Goal: Task Accomplishment & Management: Use online tool/utility

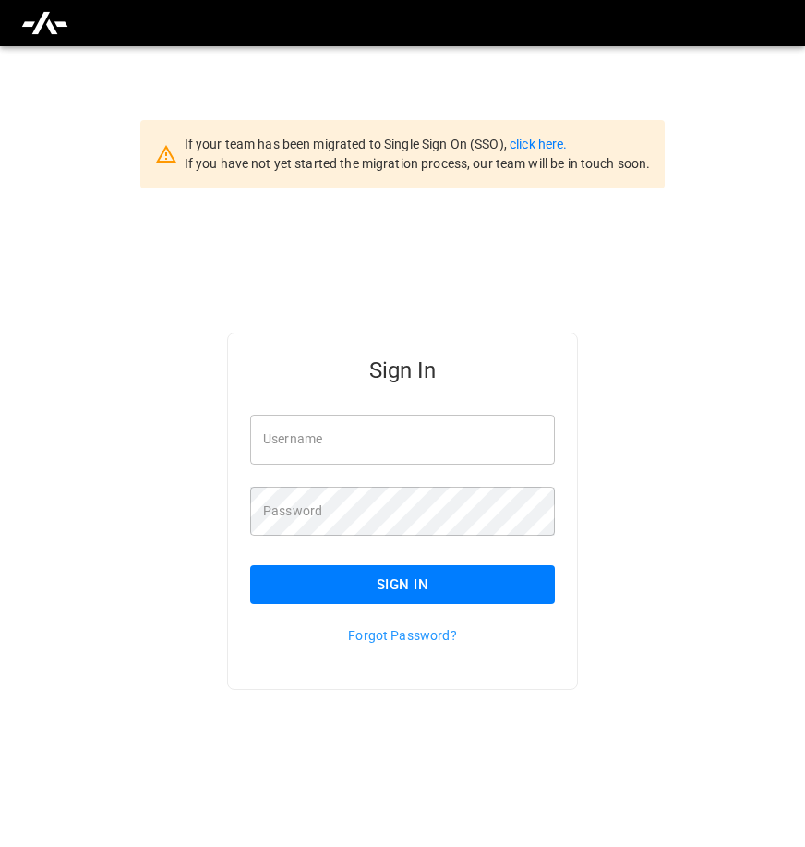
type input "**********"
click at [368, 576] on button "Sign In" at bounding box center [402, 584] width 305 height 39
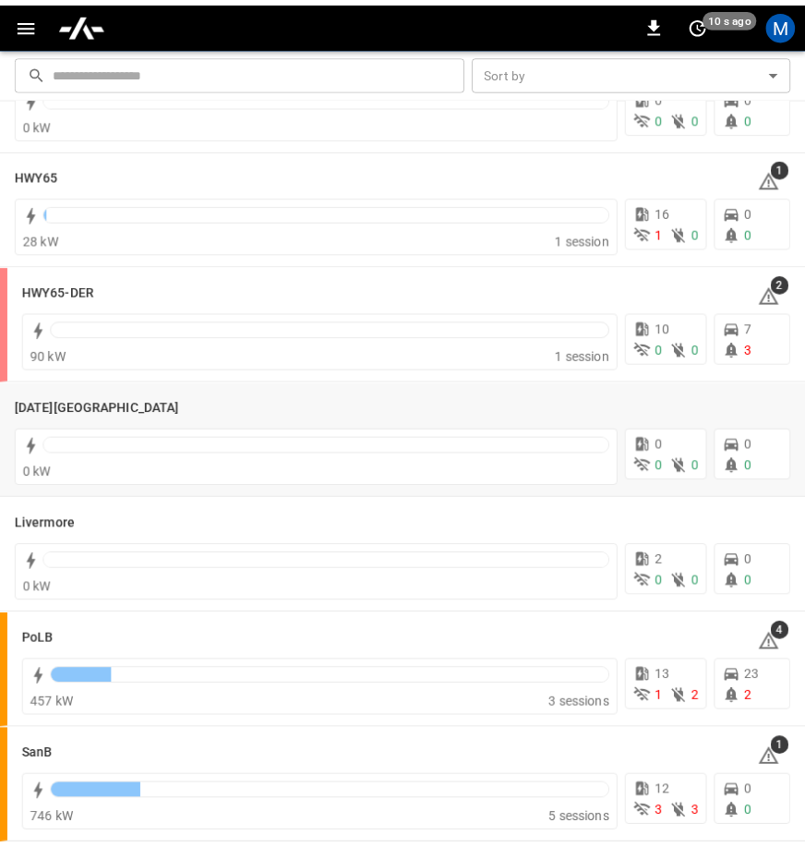
scroll to position [353, 0]
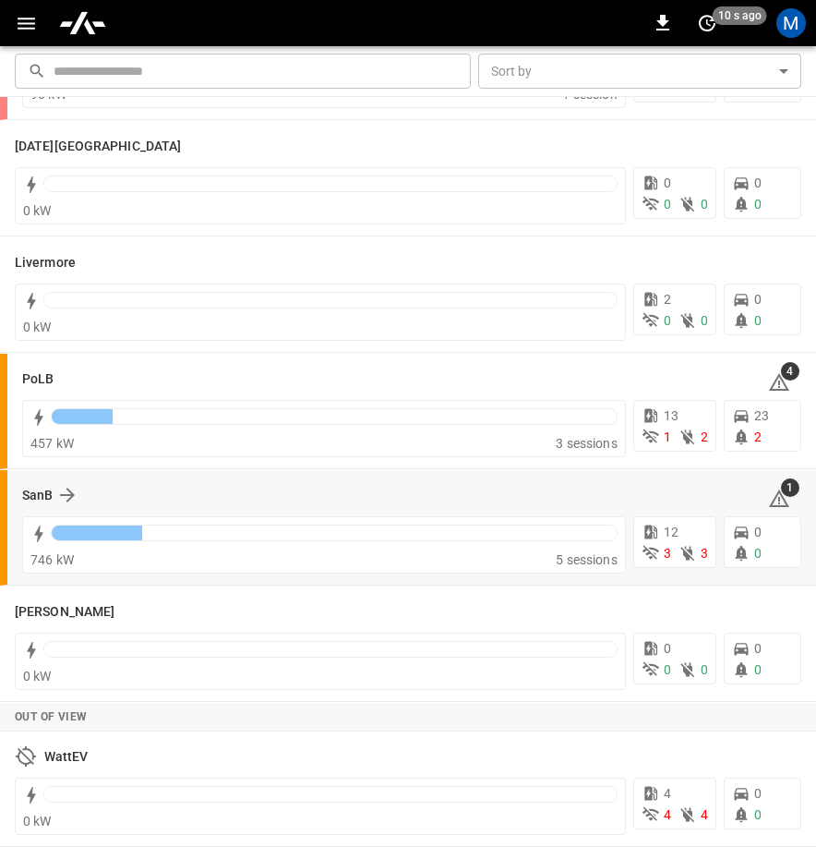
click at [20, 482] on div "SanB 1 746 kW 5 sessions 12 3 3 0 0" at bounding box center [408, 527] width 816 height 115
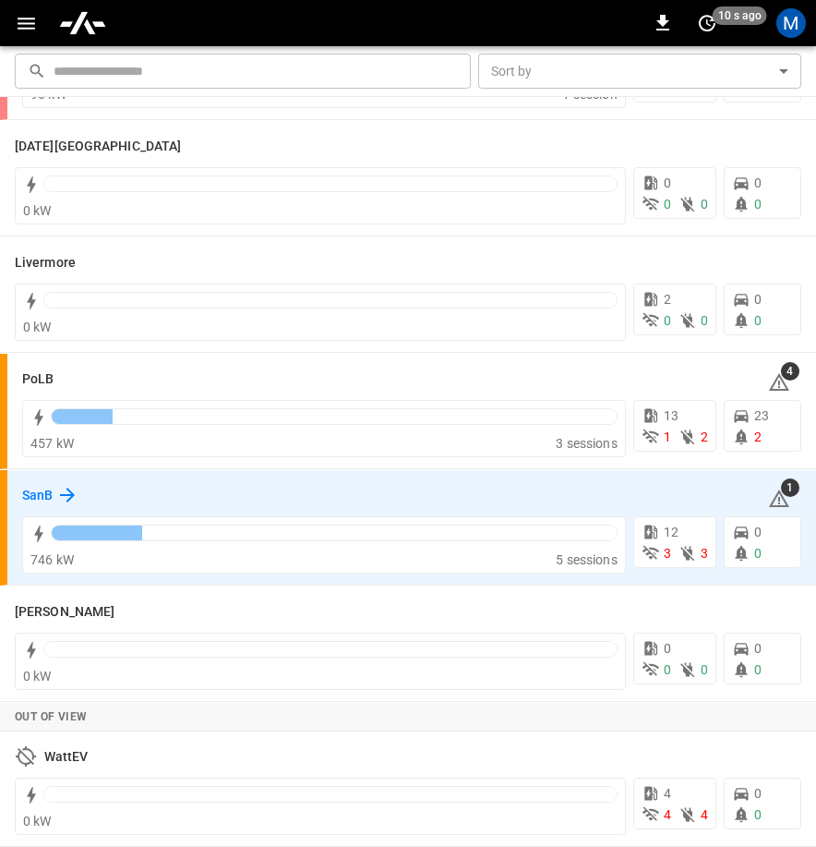
click at [72, 491] on icon at bounding box center [67, 495] width 22 height 22
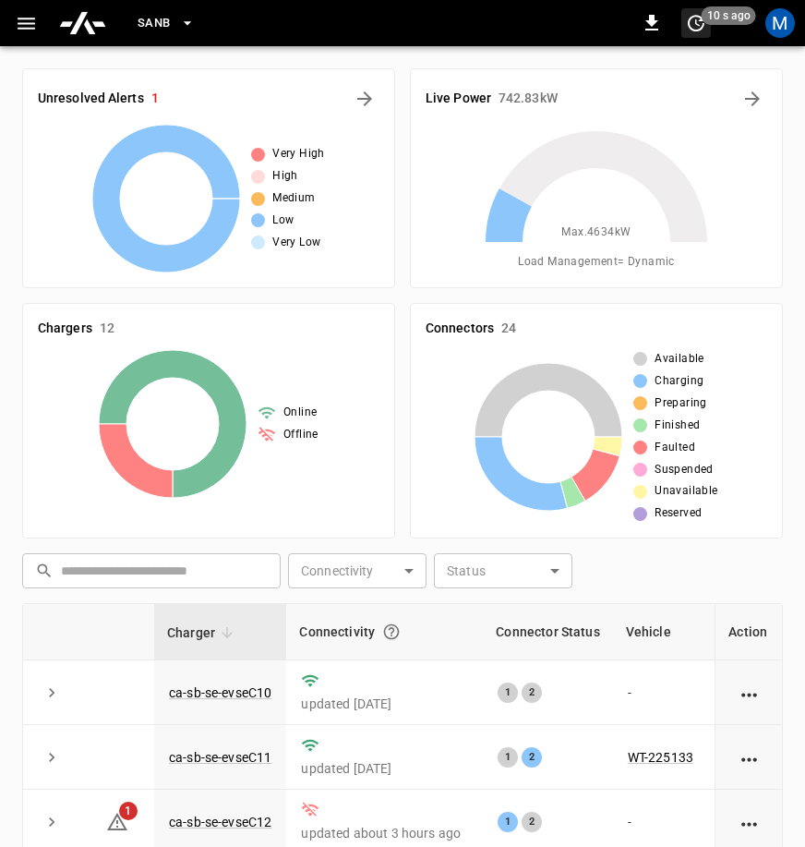
click at [695, 18] on icon "set refresh interval" at bounding box center [696, 23] width 22 height 22
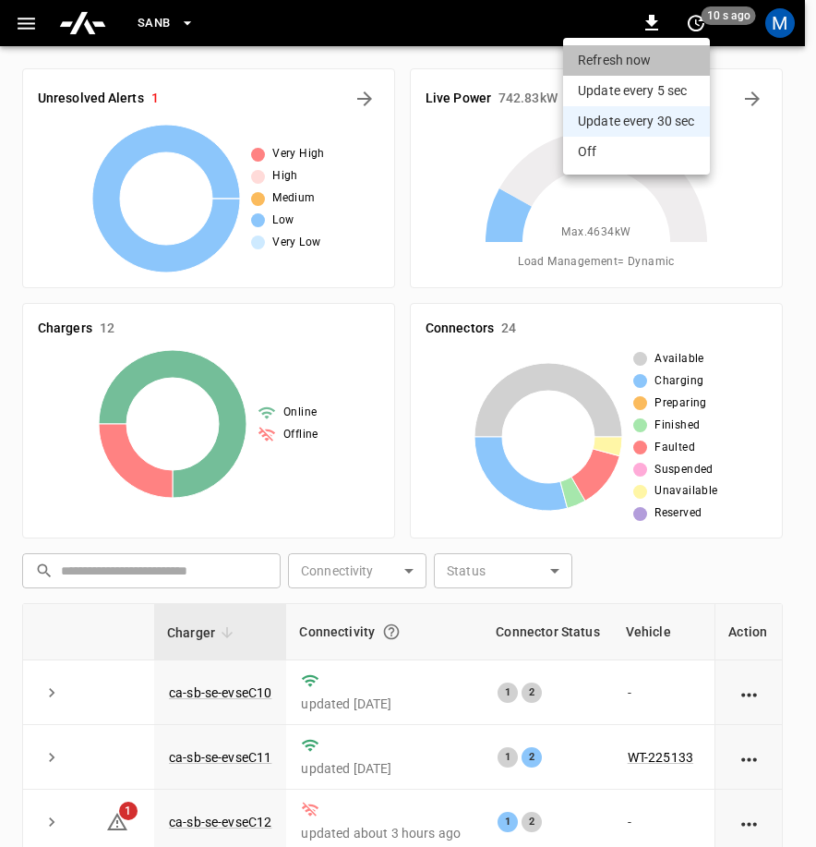
click at [659, 55] on li "Refresh now" at bounding box center [636, 60] width 147 height 30
click at [784, 298] on div at bounding box center [408, 423] width 816 height 847
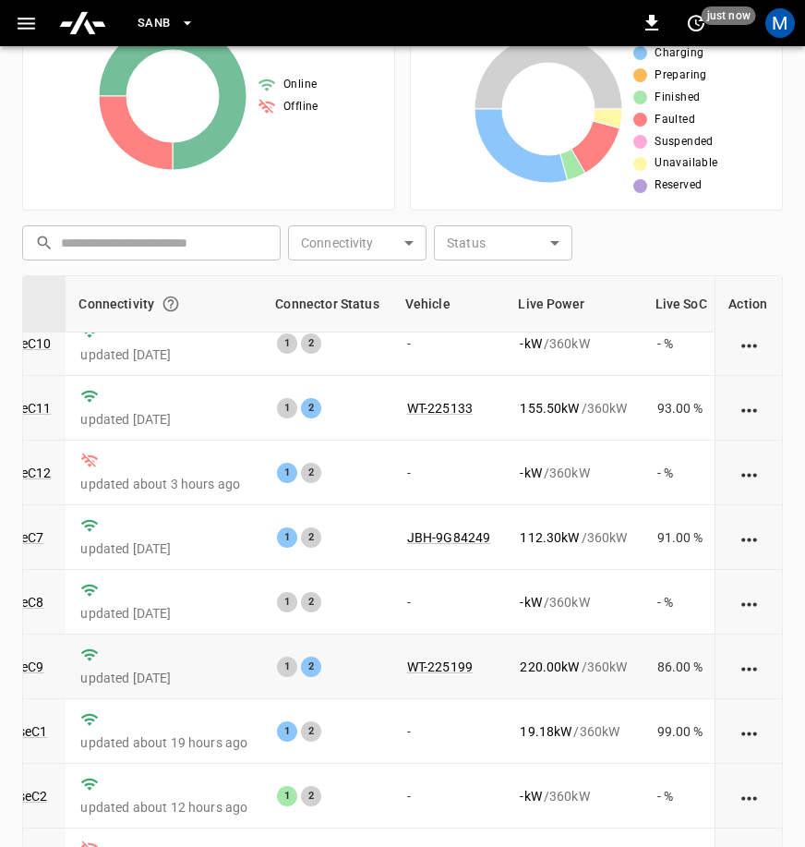
scroll to position [0, 221]
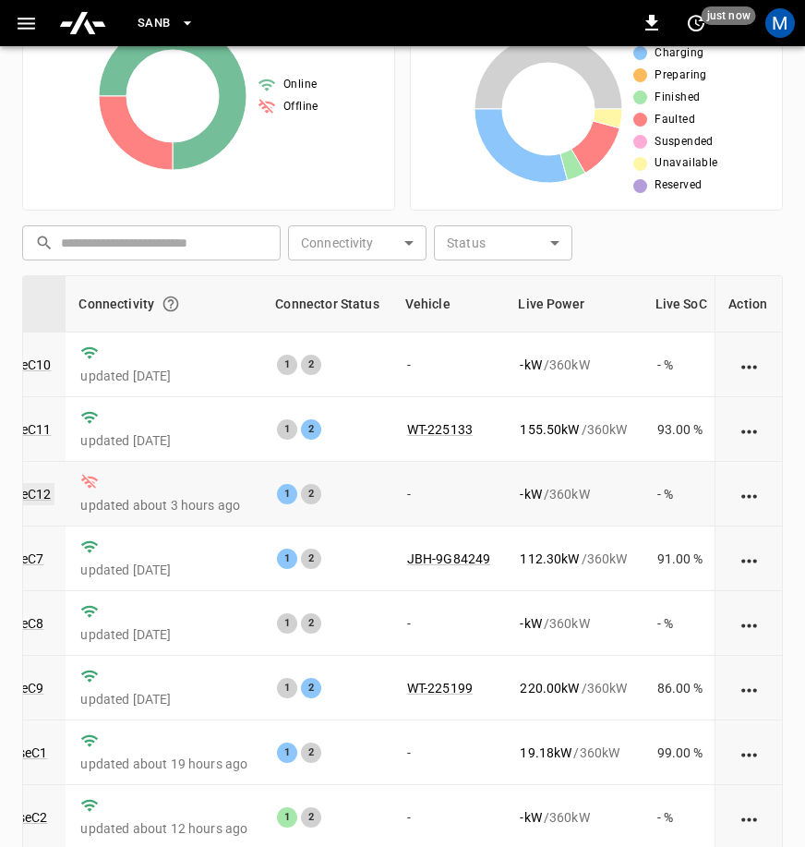
click at [48, 490] on link "ca-sb-se-evseC12" at bounding box center [0, 494] width 110 height 22
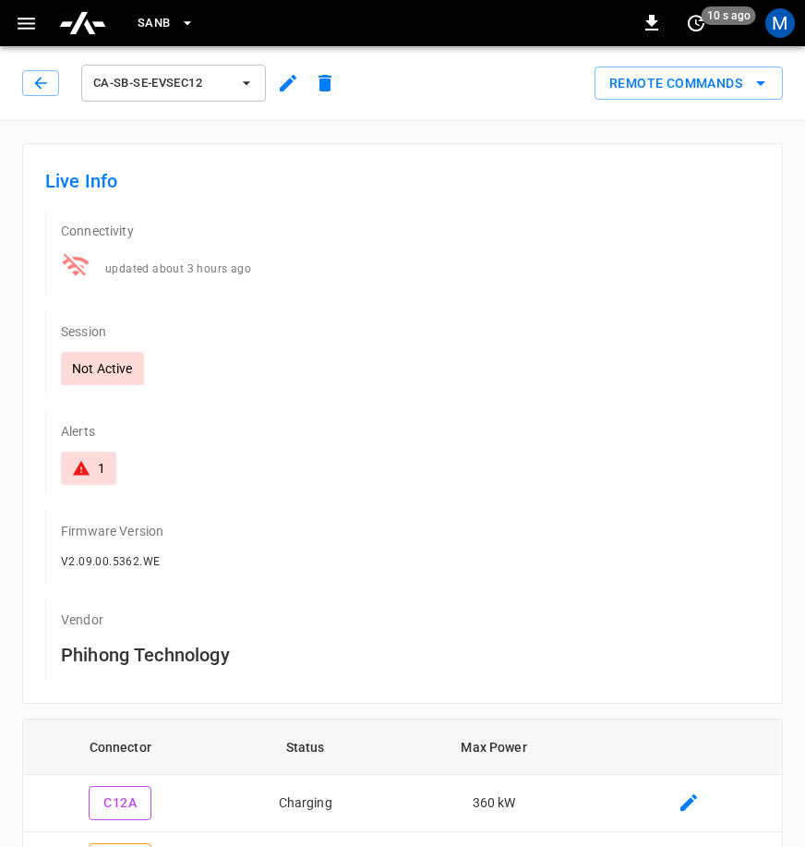
click at [20, 78] on div "ca-sb-se-evseC12" at bounding box center [179, 80] width 329 height 52
click at [39, 81] on icon "button" at bounding box center [40, 83] width 18 height 18
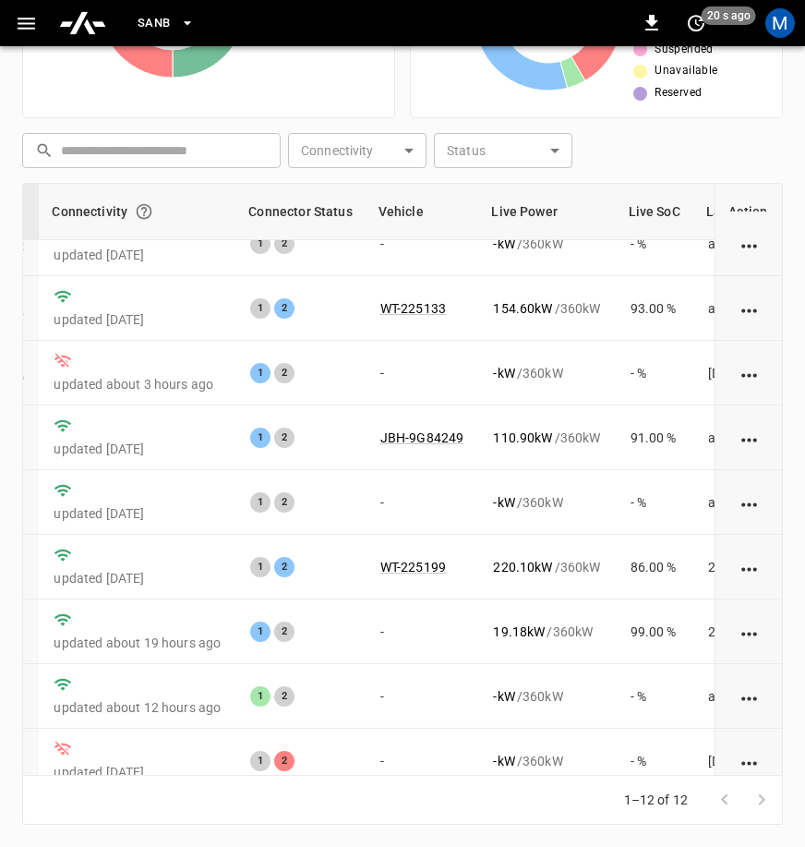
scroll to position [0, 248]
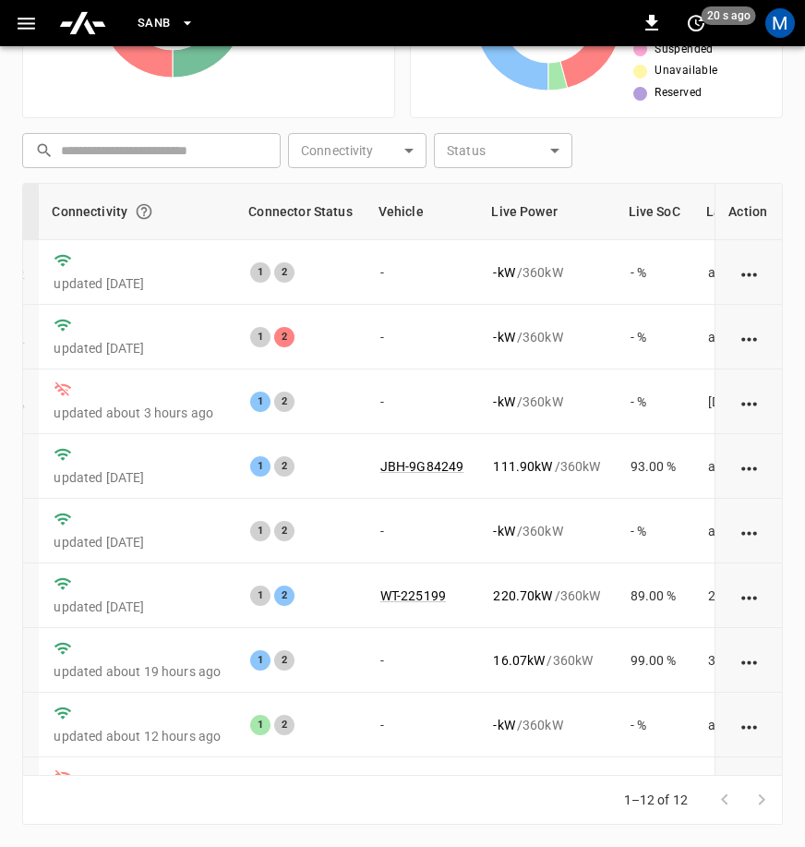
drag, startPoint x: 435, startPoint y: 777, endPoint x: 348, endPoint y: 797, distance: 89.2
click at [348, 797] on div "1–12 of 12" at bounding box center [402, 800] width 761 height 49
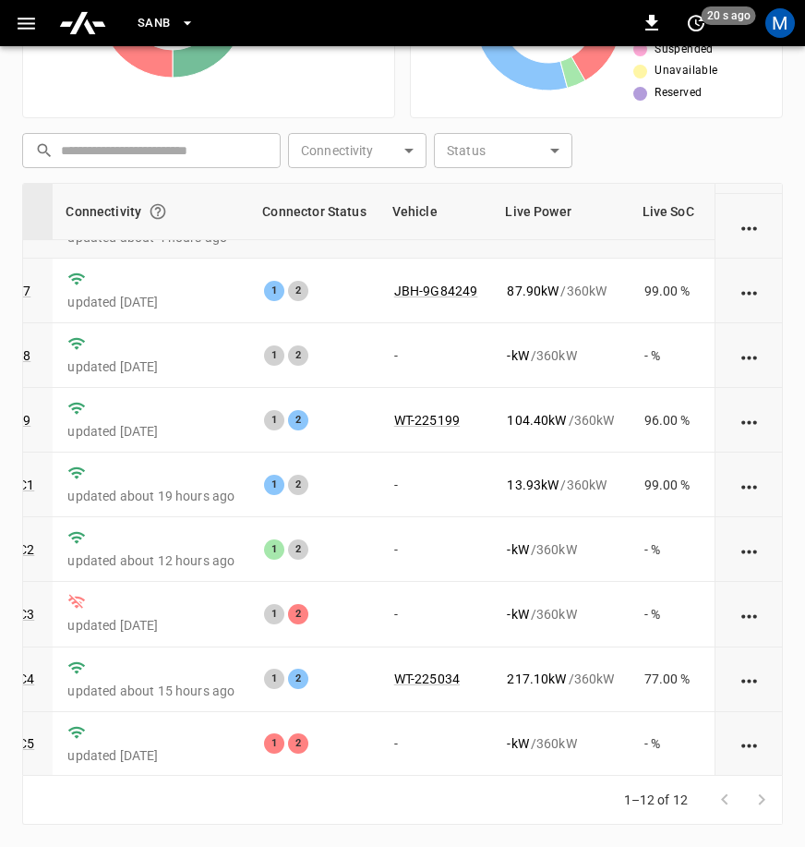
scroll to position [0, 234]
